Goal: Check status: Check status

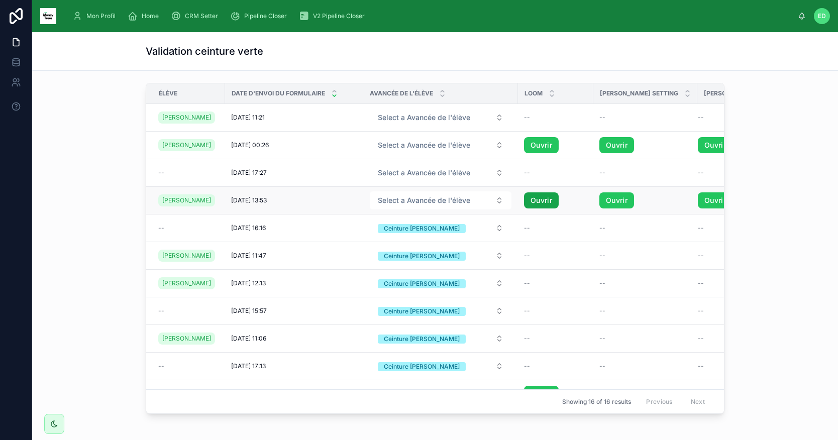
click at [544, 205] on link "Ouvrir" at bounding box center [541, 200] width 35 height 16
click at [610, 206] on link "Ouvrir" at bounding box center [616, 200] width 35 height 16
click at [610, 202] on link "Ouvrir" at bounding box center [616, 200] width 35 height 16
click at [698, 201] on link "Ouvrir" at bounding box center [715, 200] width 35 height 16
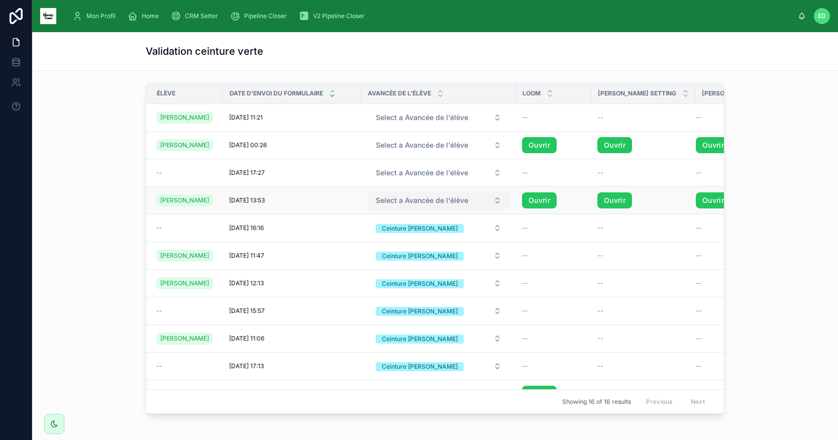
click at [488, 207] on button "Select a Avancée de l'élève" at bounding box center [439, 200] width 142 height 18
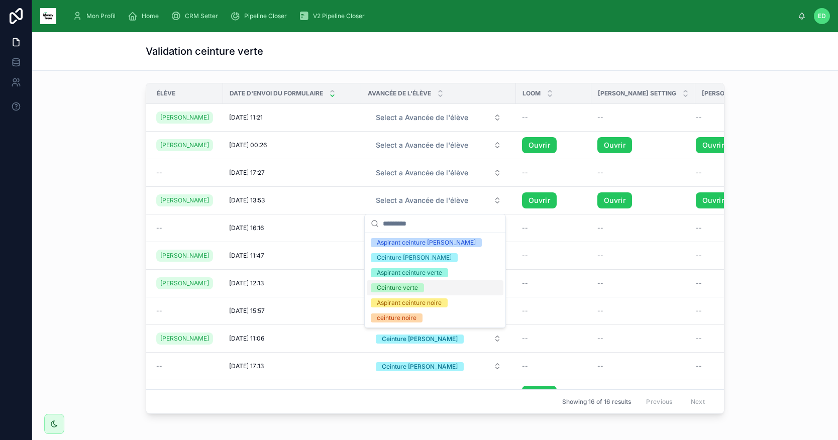
click at [408, 287] on div "Ceinture verte" at bounding box center [397, 287] width 41 height 9
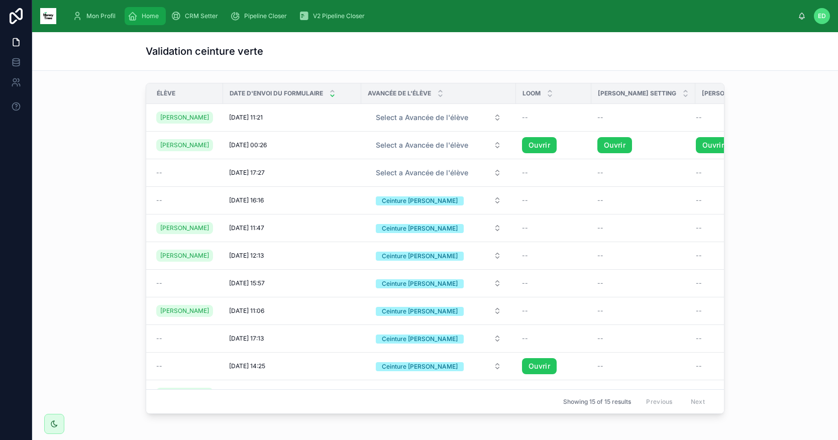
click at [160, 14] on div "Home" at bounding box center [145, 16] width 35 height 16
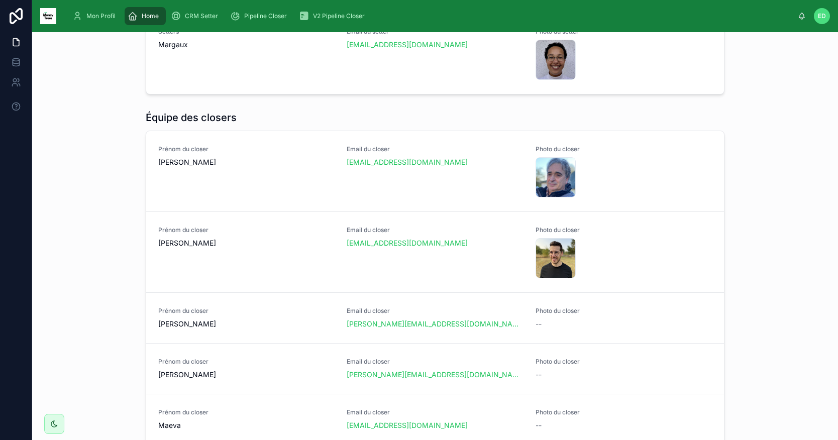
scroll to position [792, 0]
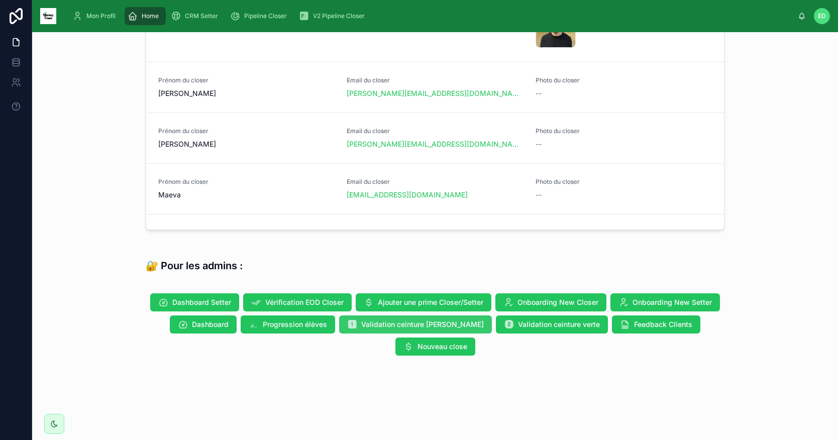
click at [426, 328] on span "Validation ceinture [PERSON_NAME]" at bounding box center [422, 324] width 123 height 10
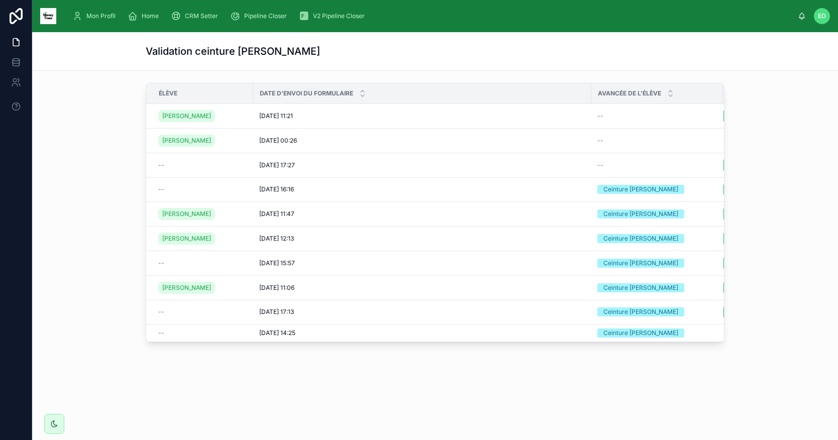
scroll to position [0, 75]
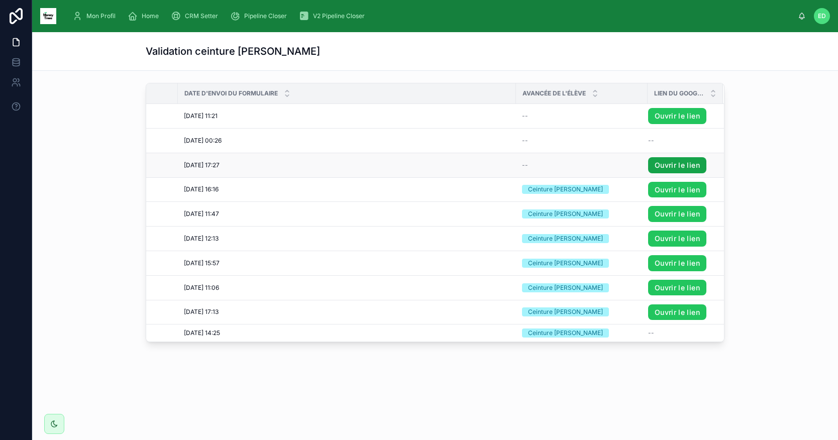
click at [666, 162] on link "Ouvrir le lien" at bounding box center [677, 165] width 58 height 16
click at [213, 20] on span "CRM Setter" at bounding box center [201, 16] width 33 height 8
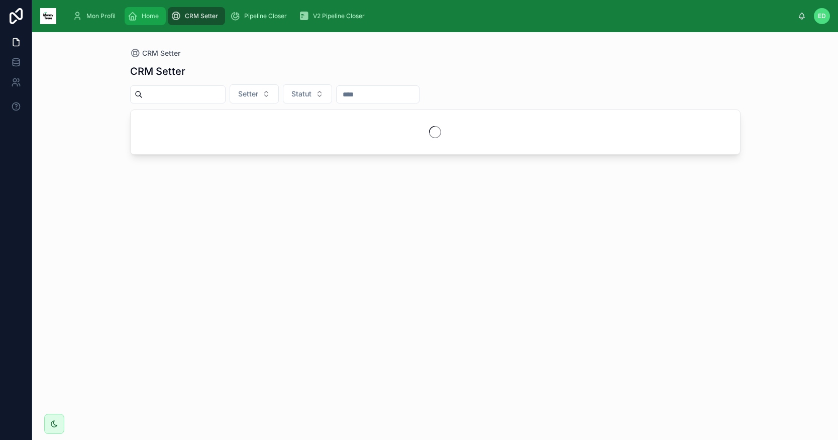
click at [147, 21] on div "Home" at bounding box center [145, 16] width 35 height 16
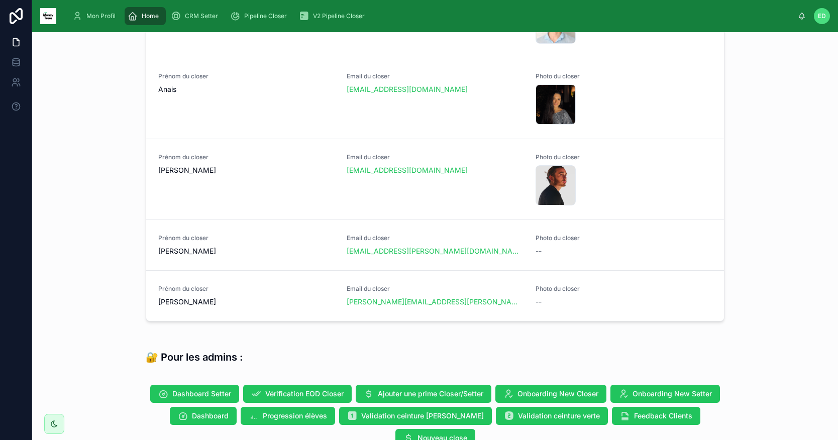
scroll to position [792, 0]
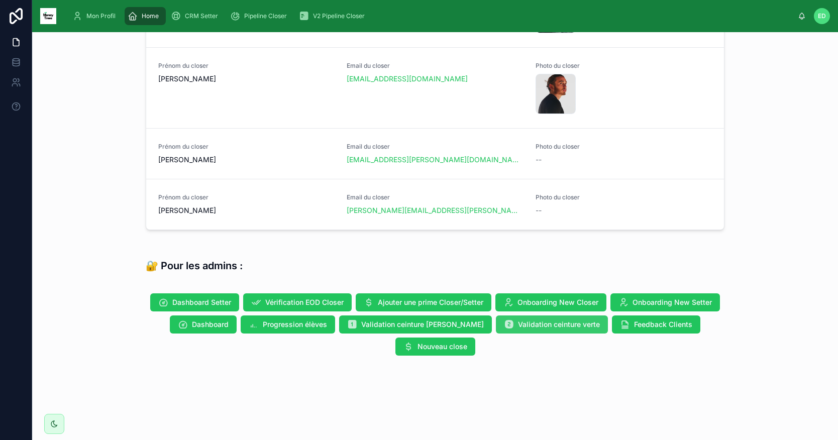
click at [518, 323] on span "Validation ceinture verte" at bounding box center [559, 324] width 82 height 10
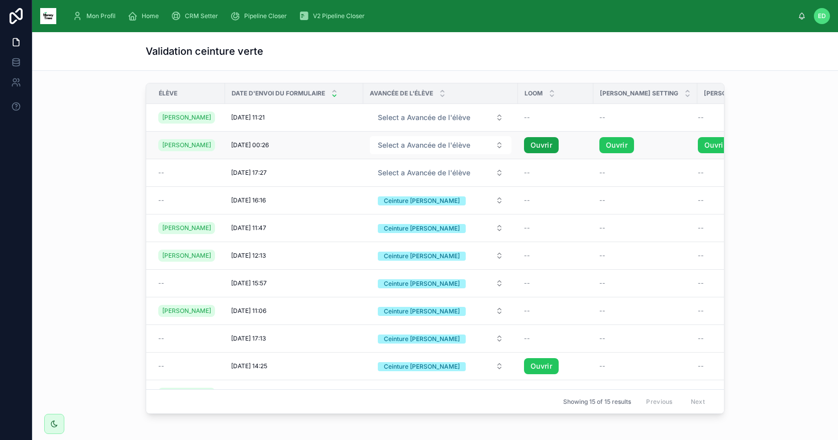
click at [543, 147] on link "Ouvrir" at bounding box center [541, 145] width 35 height 16
click at [605, 146] on link "Ouvrir" at bounding box center [616, 145] width 35 height 16
click at [603, 141] on link "Ouvrir" at bounding box center [616, 145] width 35 height 16
click at [698, 144] on link "Ouvrir" at bounding box center [715, 145] width 35 height 16
